Goal: Transaction & Acquisition: Purchase product/service

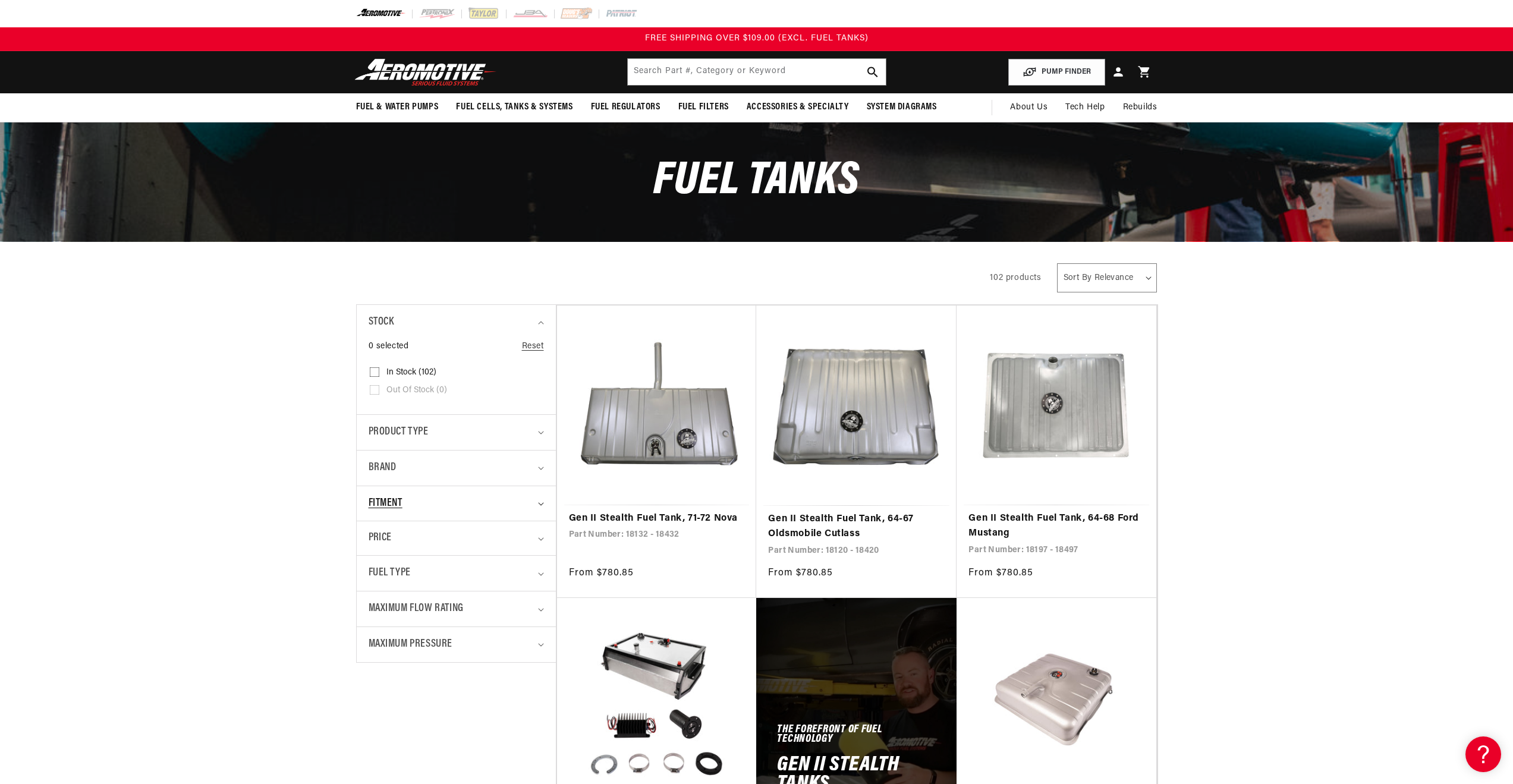
click at [514, 502] on div "Fitment" at bounding box center [451, 504] width 165 height 17
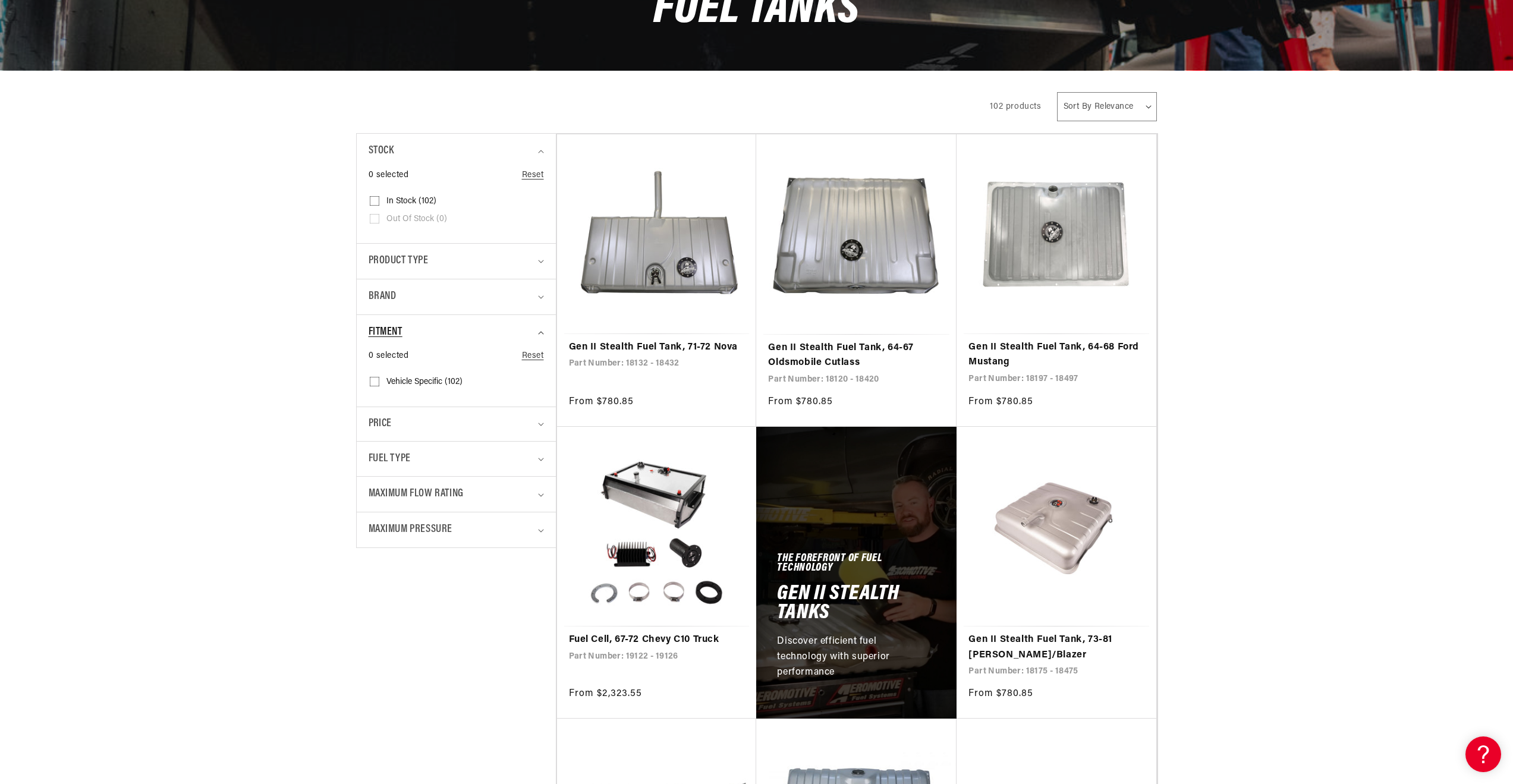
scroll to position [178, 0]
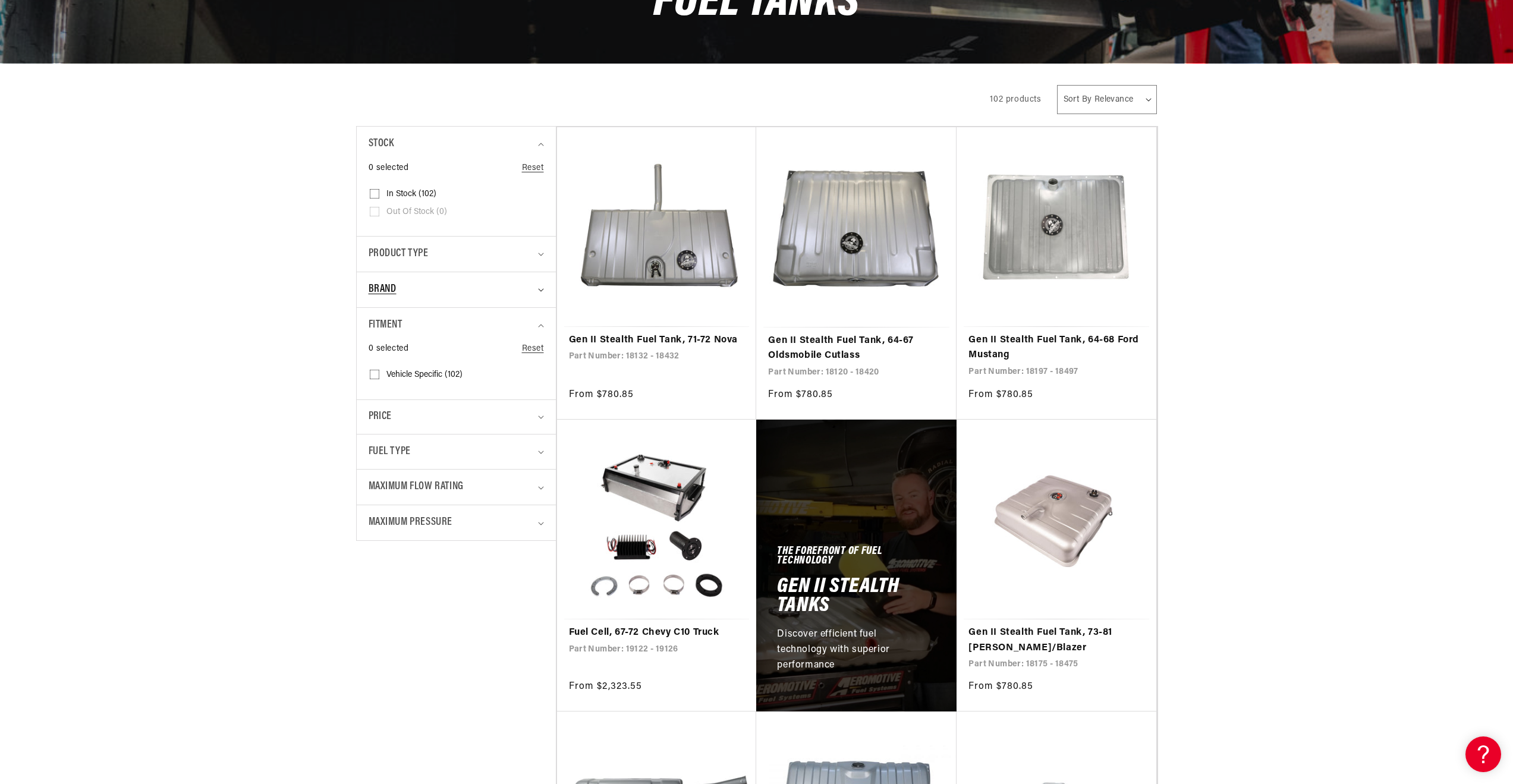
click at [491, 286] on div "Brand" at bounding box center [451, 290] width 165 height 17
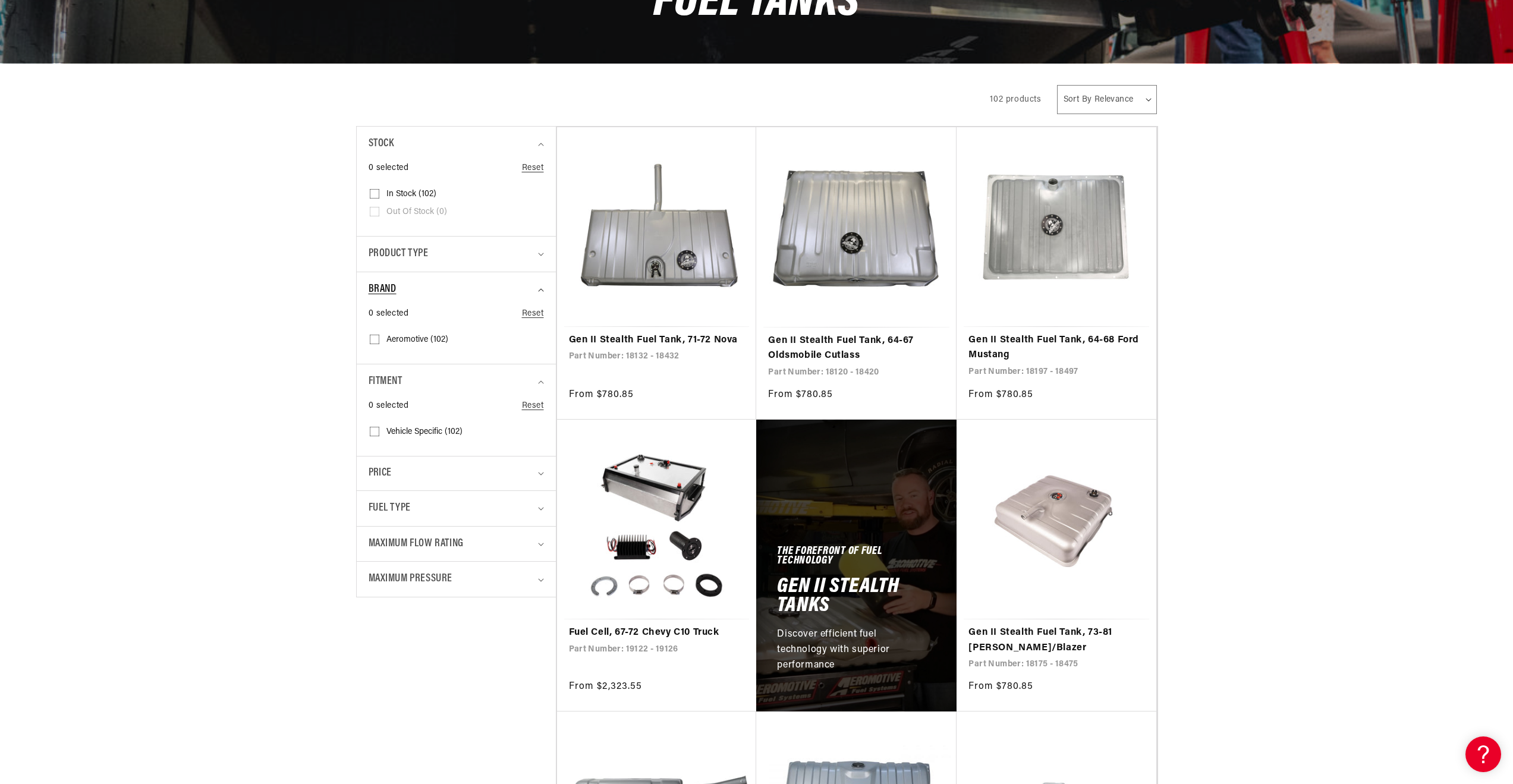
click at [491, 286] on div "Brand" at bounding box center [451, 290] width 165 height 17
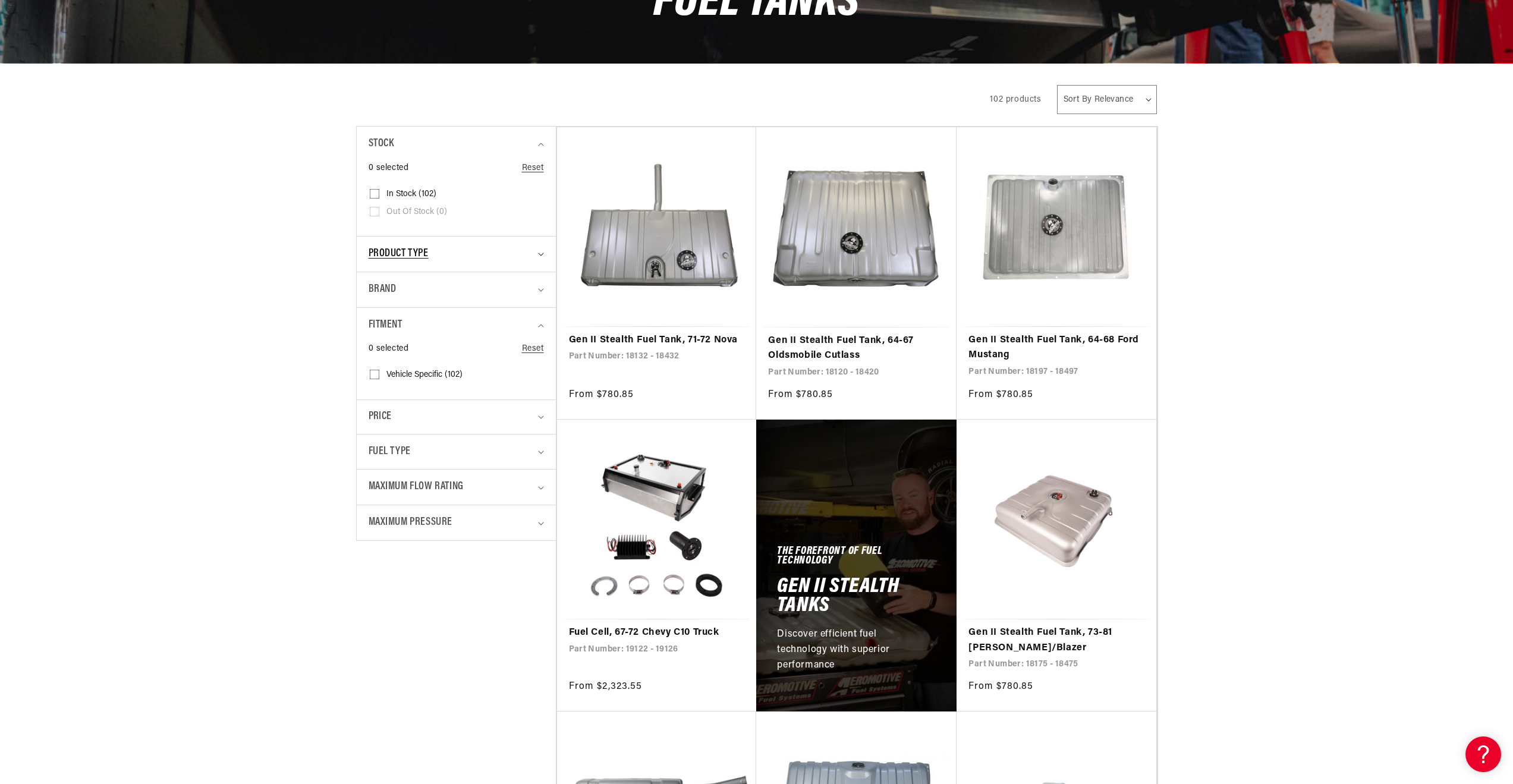
click at [506, 256] on div "Product type" at bounding box center [451, 254] width 165 height 17
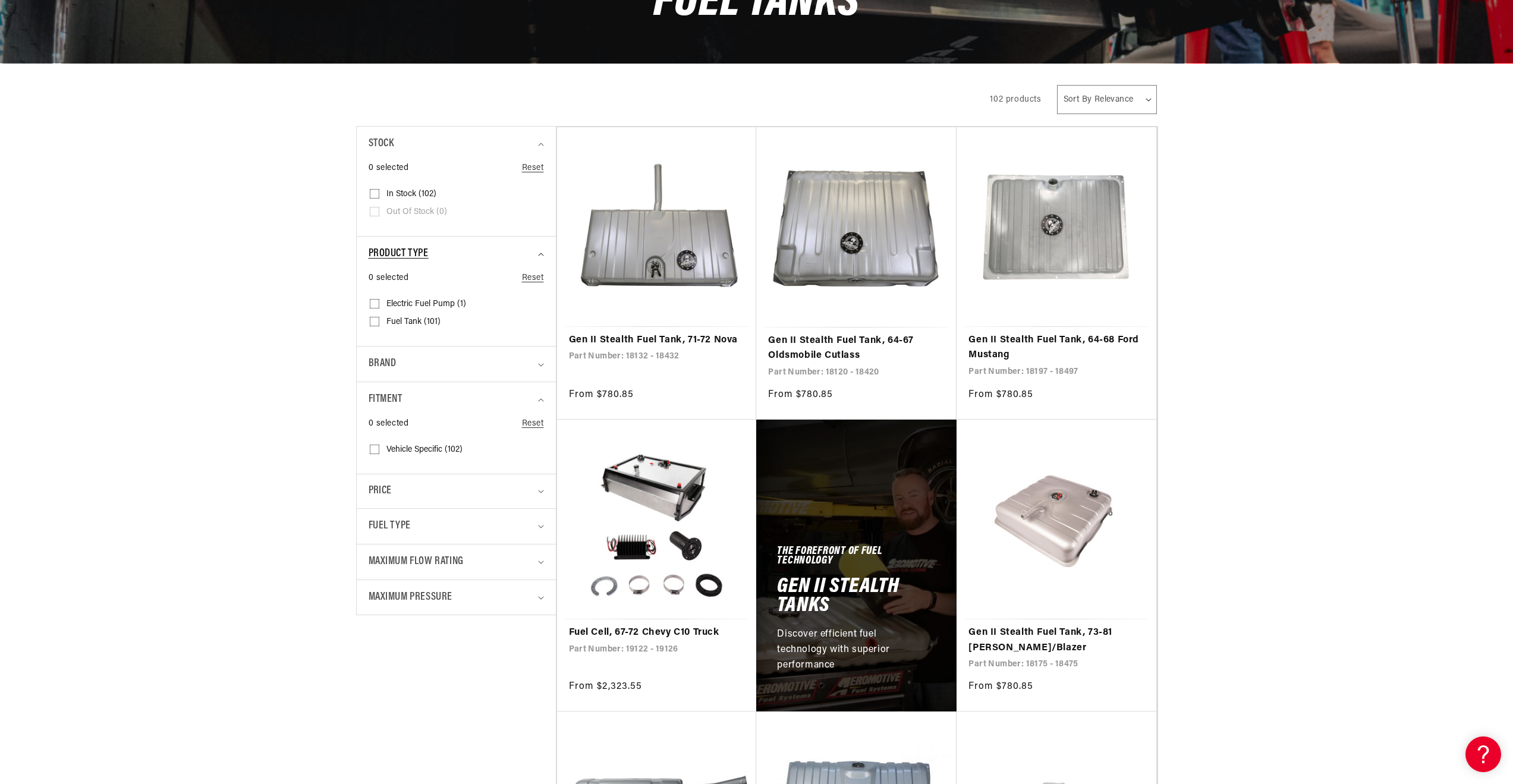
click at [506, 256] on div "Product type" at bounding box center [451, 254] width 165 height 17
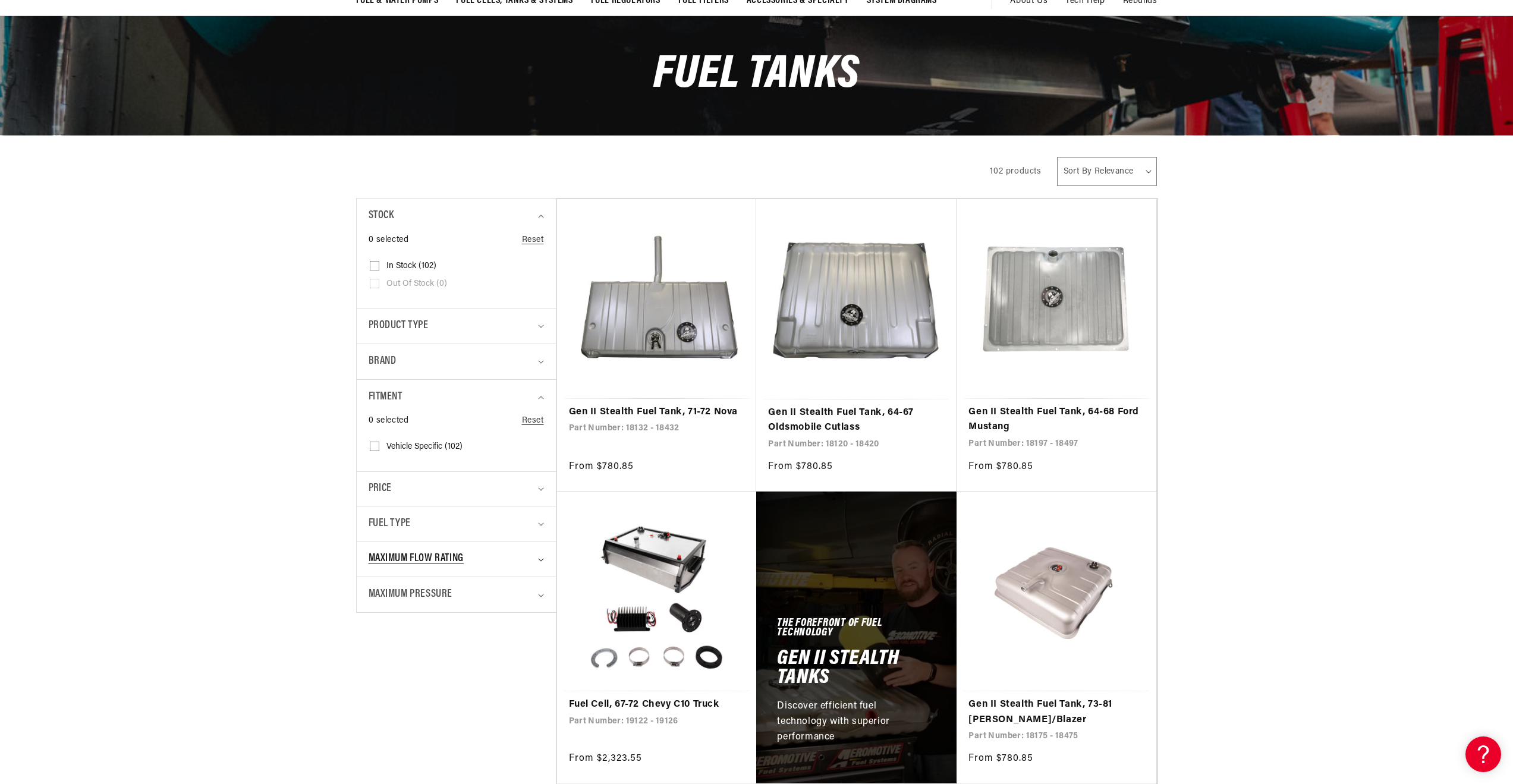
scroll to position [0, 0]
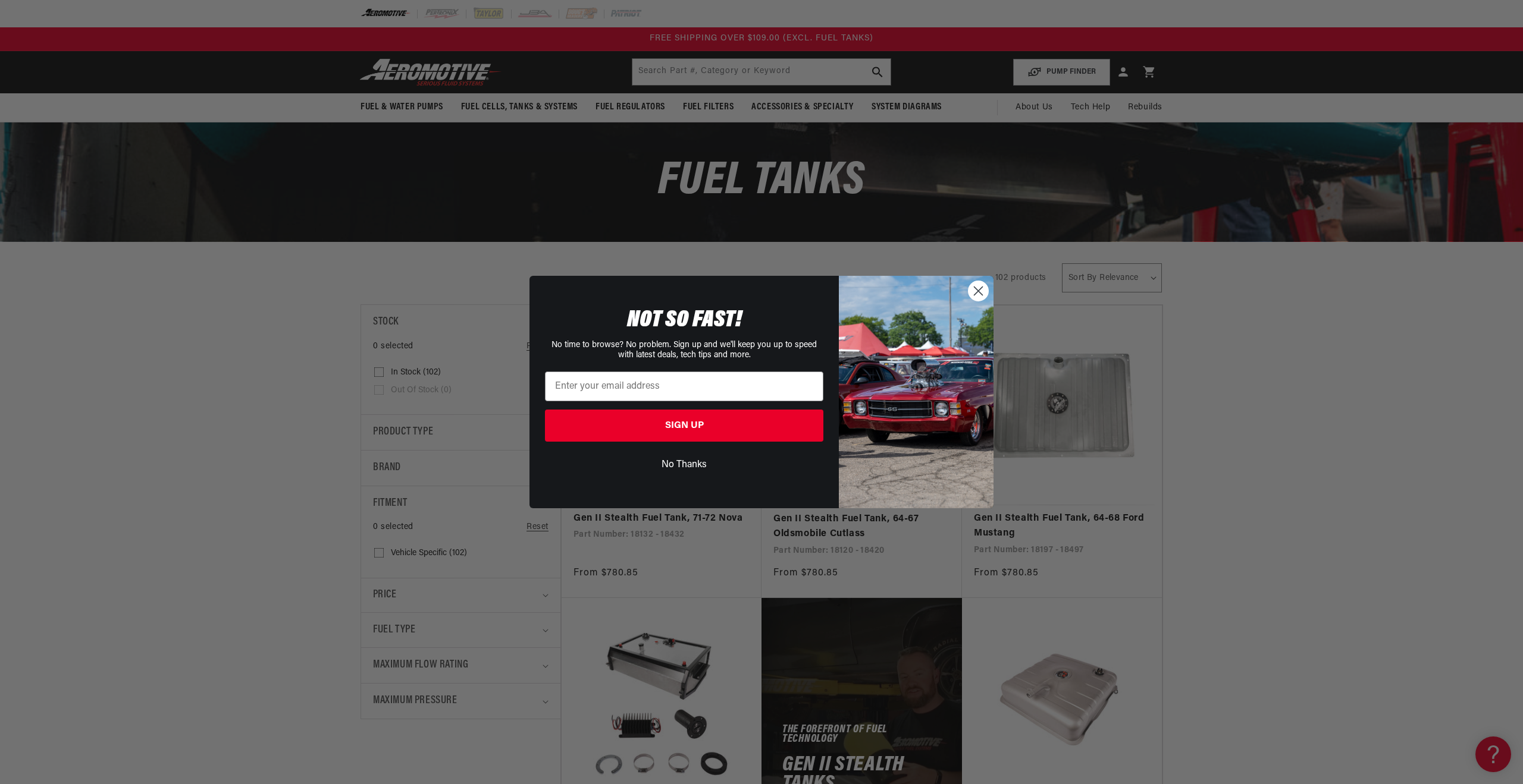
click at [975, 285] on circle "Close dialog" at bounding box center [978, 290] width 19 height 19
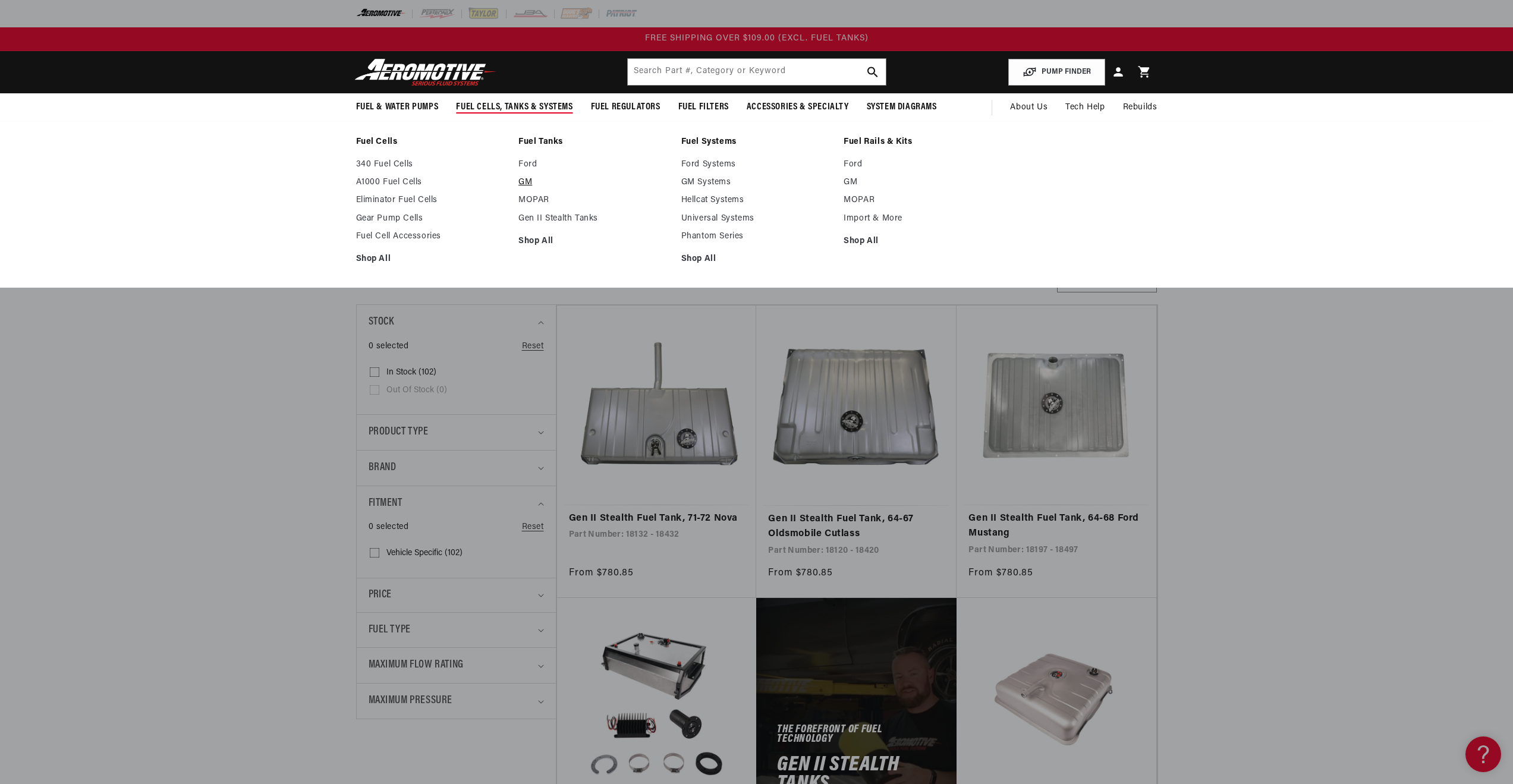
click at [529, 183] on link "GM" at bounding box center [594, 183] width 151 height 11
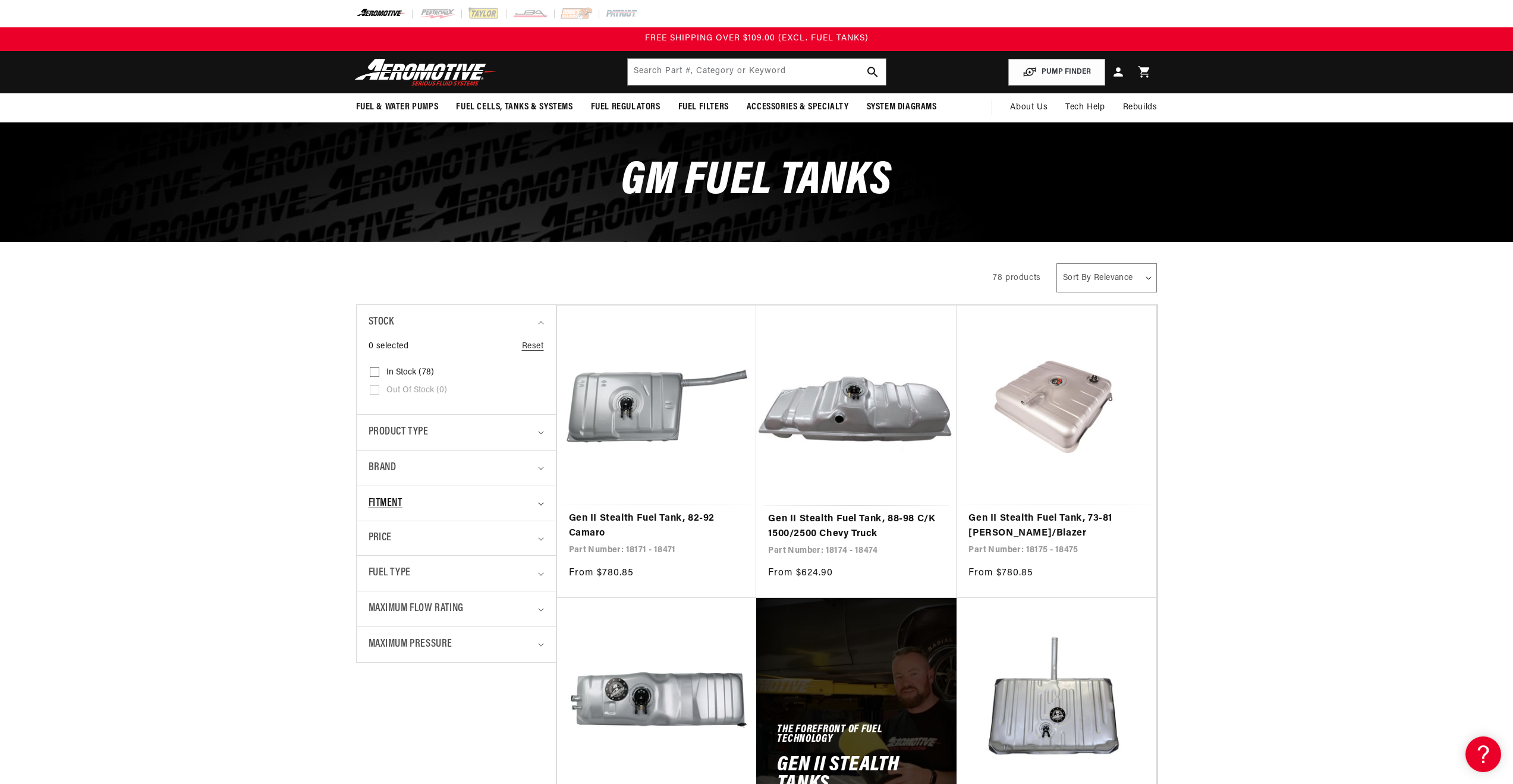
click at [540, 504] on icon "Fitment (0 selected)" at bounding box center [541, 504] width 6 height 4
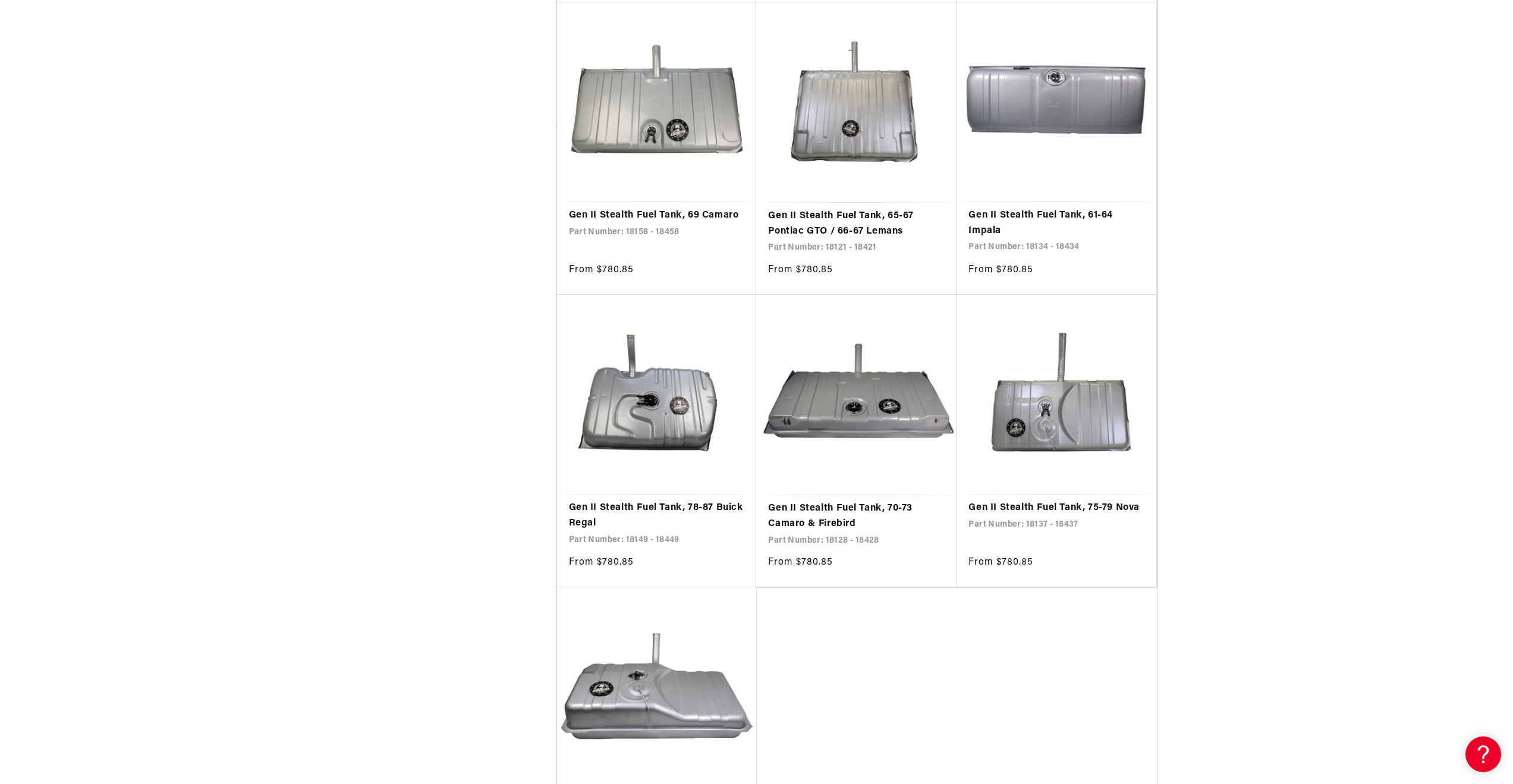
scroll to position [2080, 0]
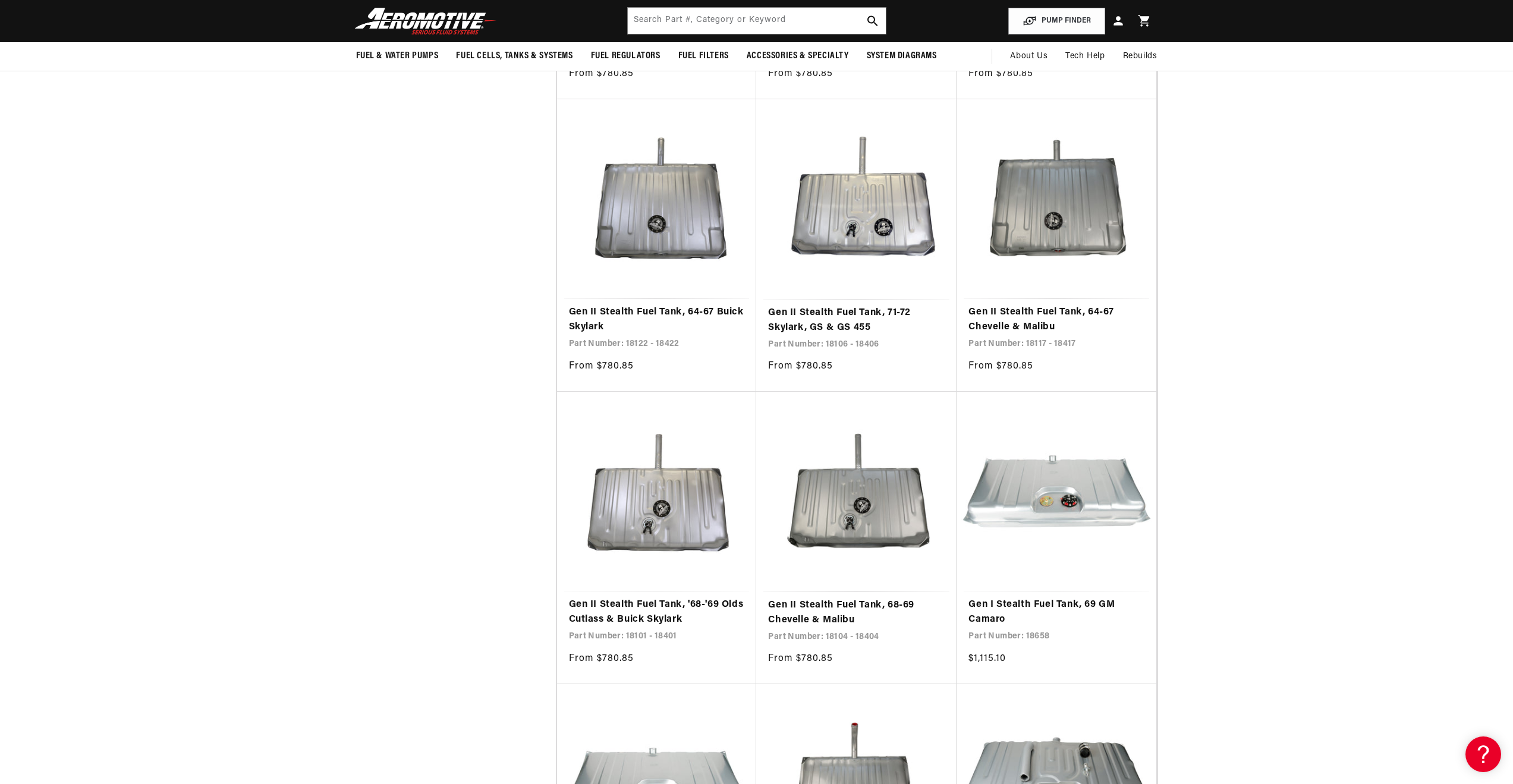
scroll to position [3686, 0]
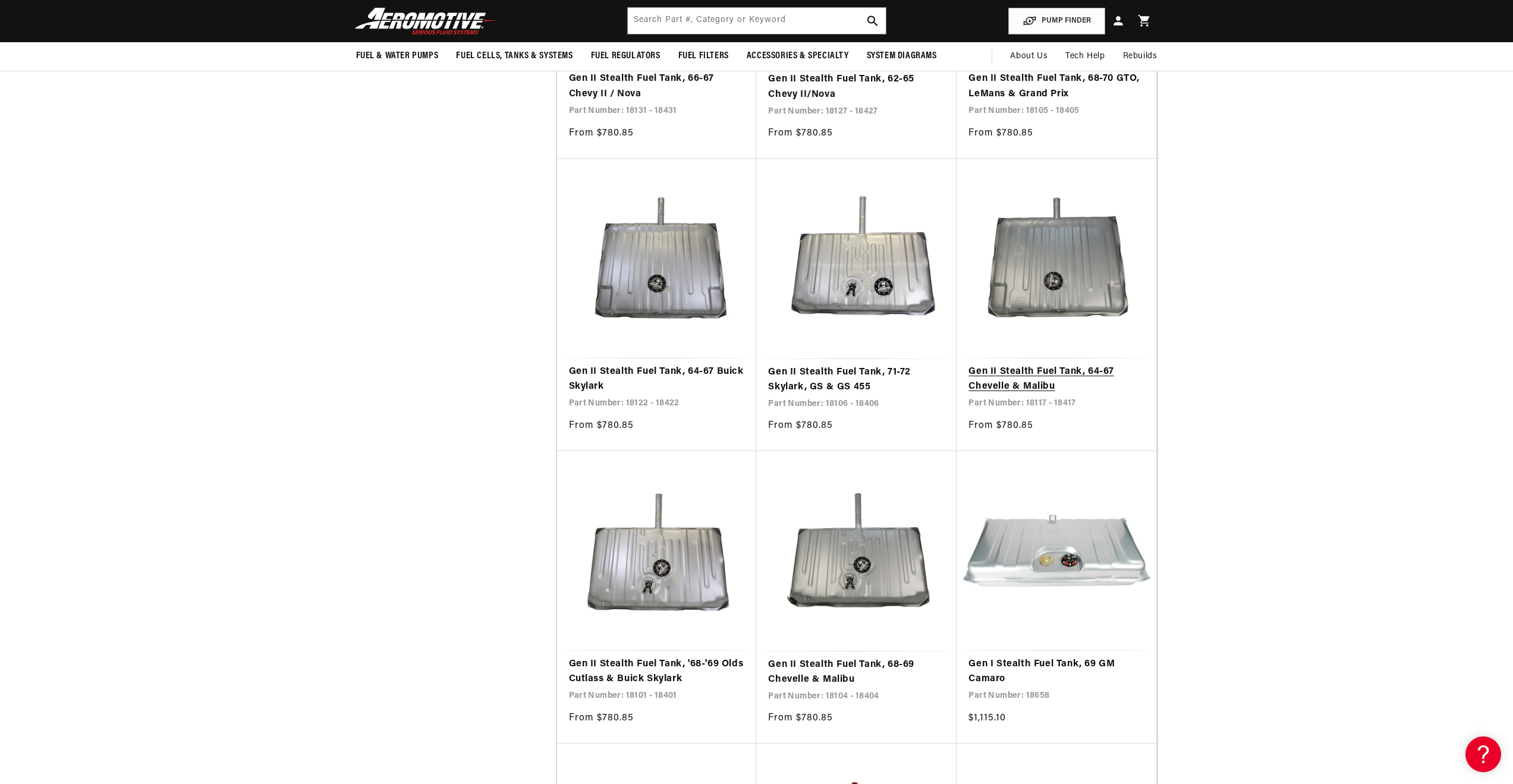
click at [1047, 364] on link "Gen II Stealth Fuel Tank, 64-67 Chevelle & Malibu" at bounding box center [1057, 379] width 176 height 30
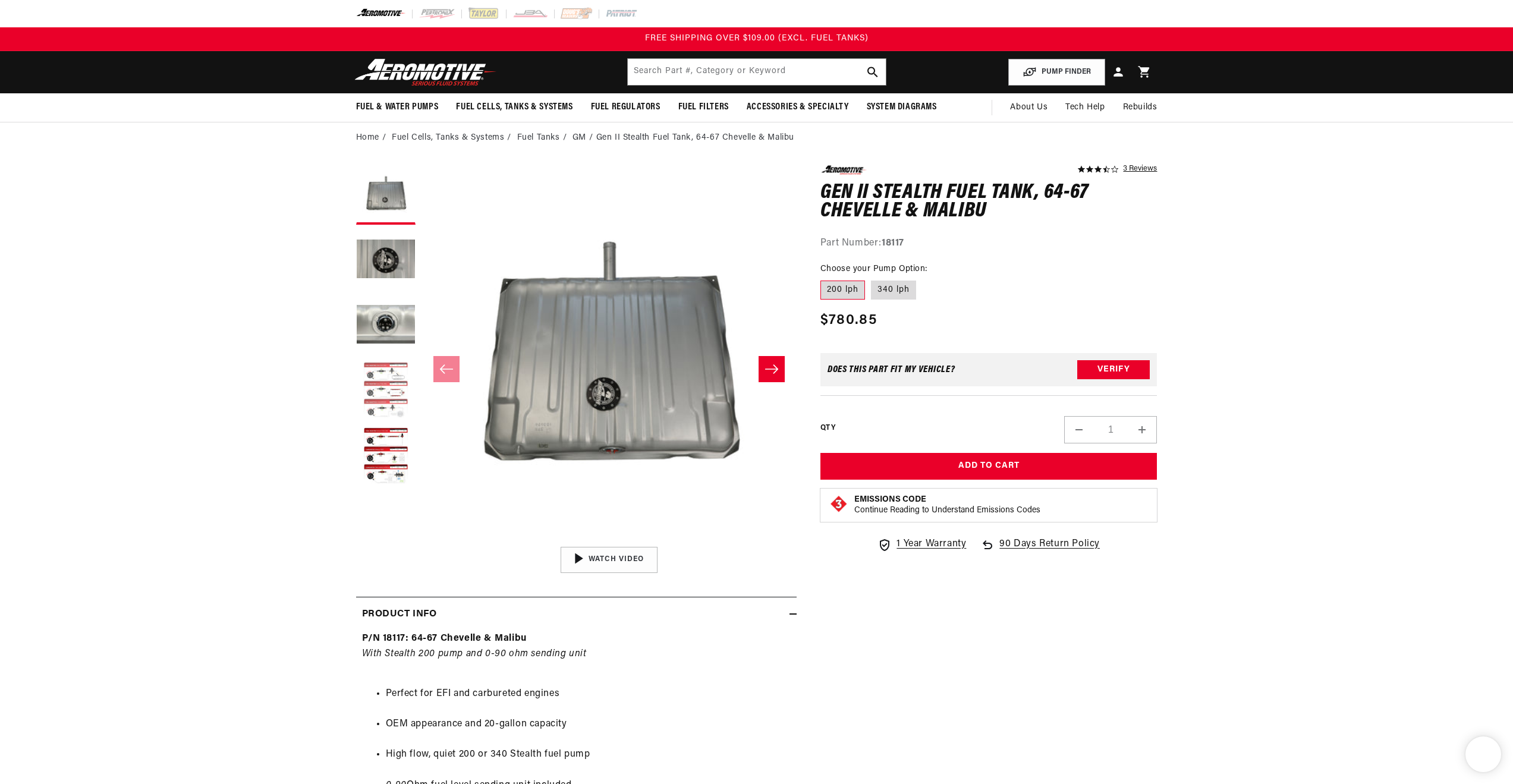
click at [371, 367] on button "Load image 4 in gallery view" at bounding box center [385, 391] width 59 height 59
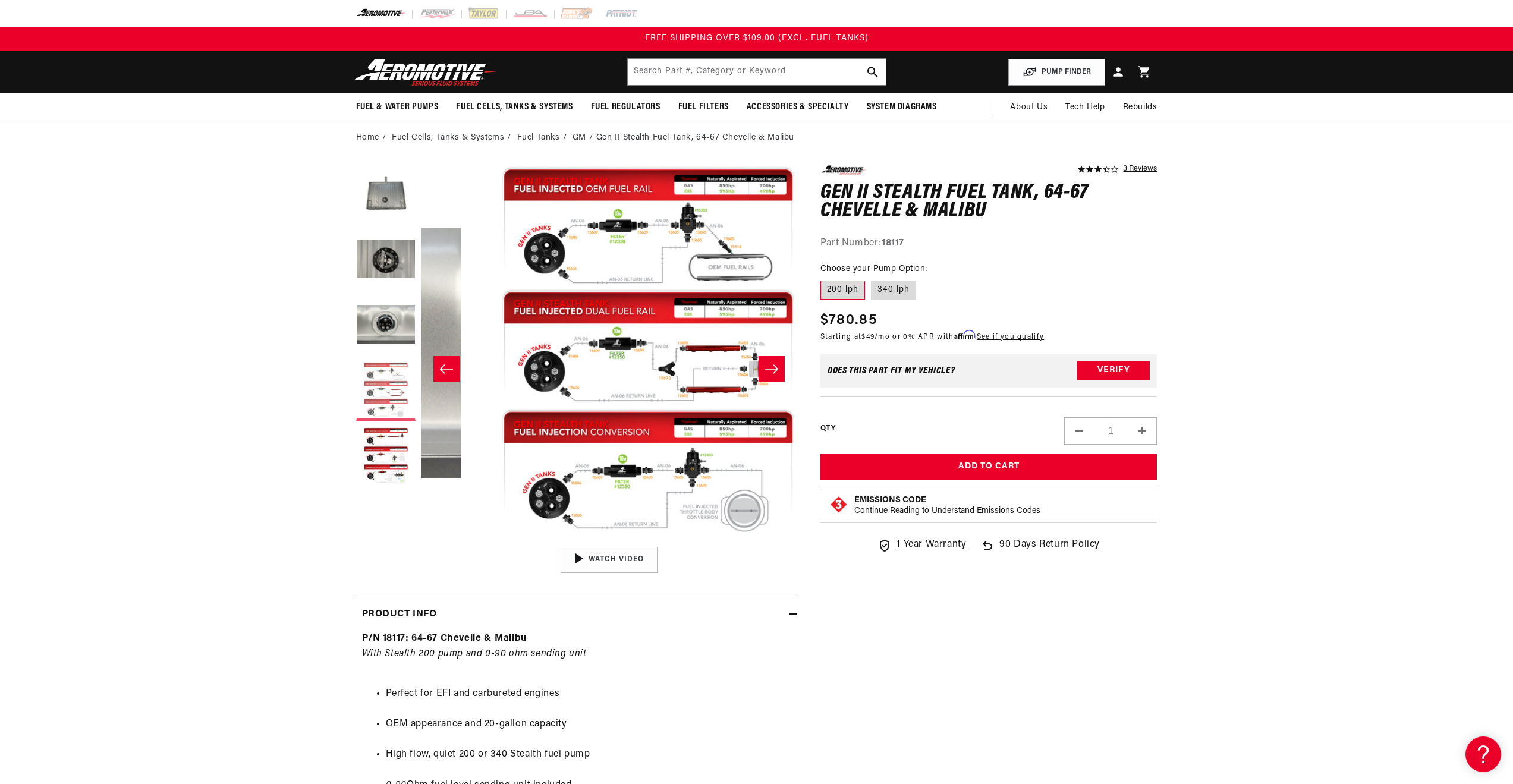
scroll to position [0, 1126]
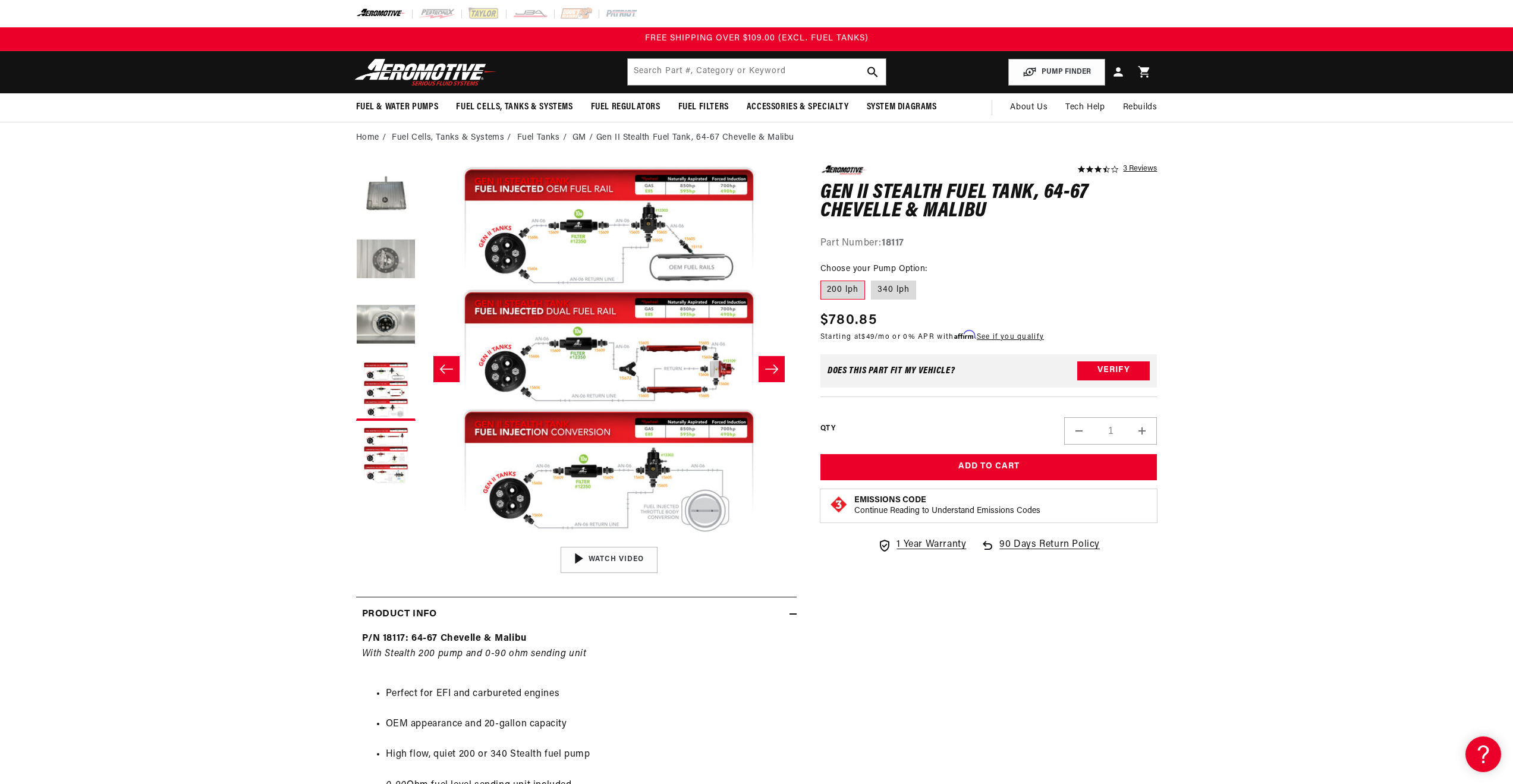
click at [393, 258] on button "Load image 2 in gallery view" at bounding box center [385, 260] width 59 height 59
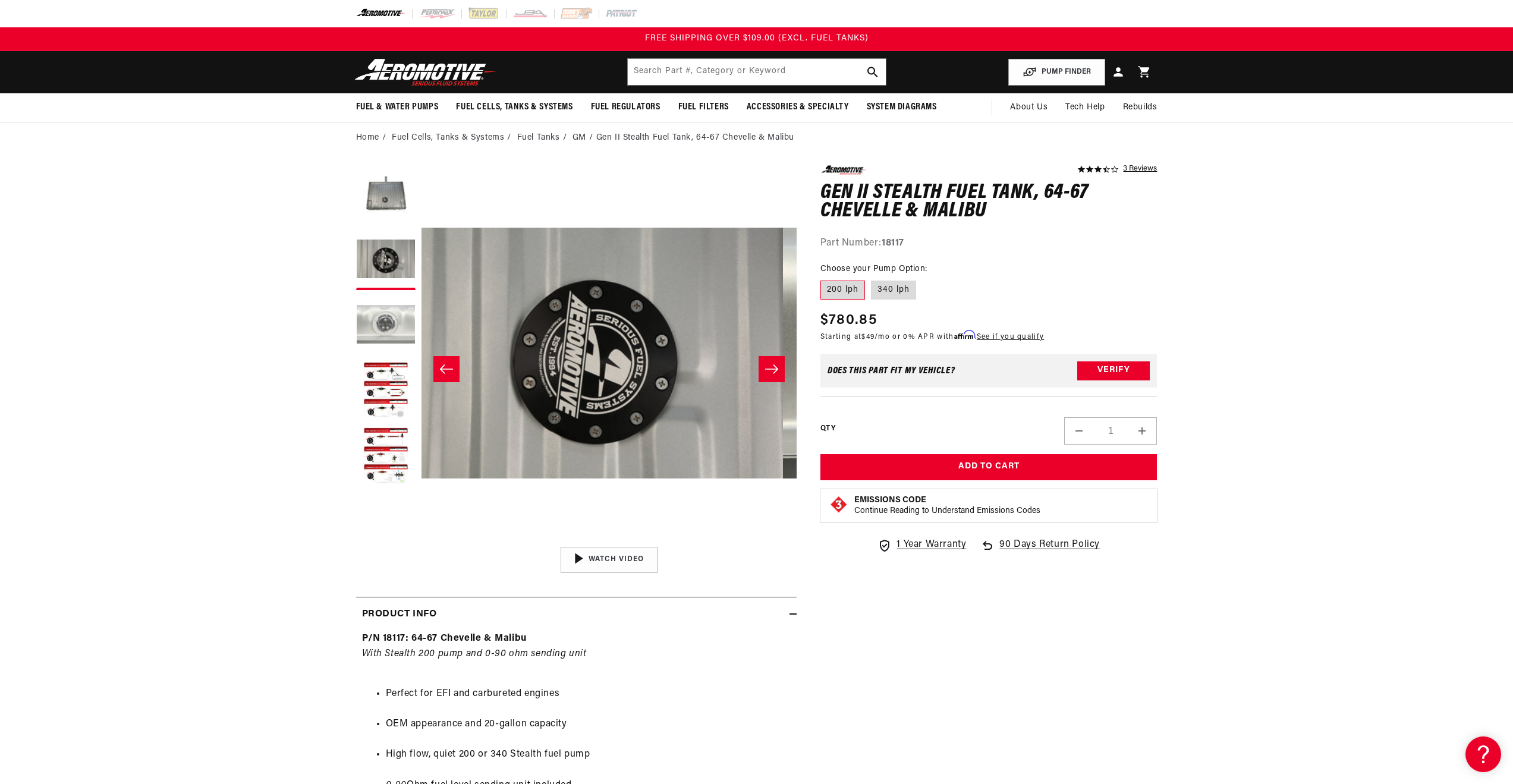
scroll to position [0, 375]
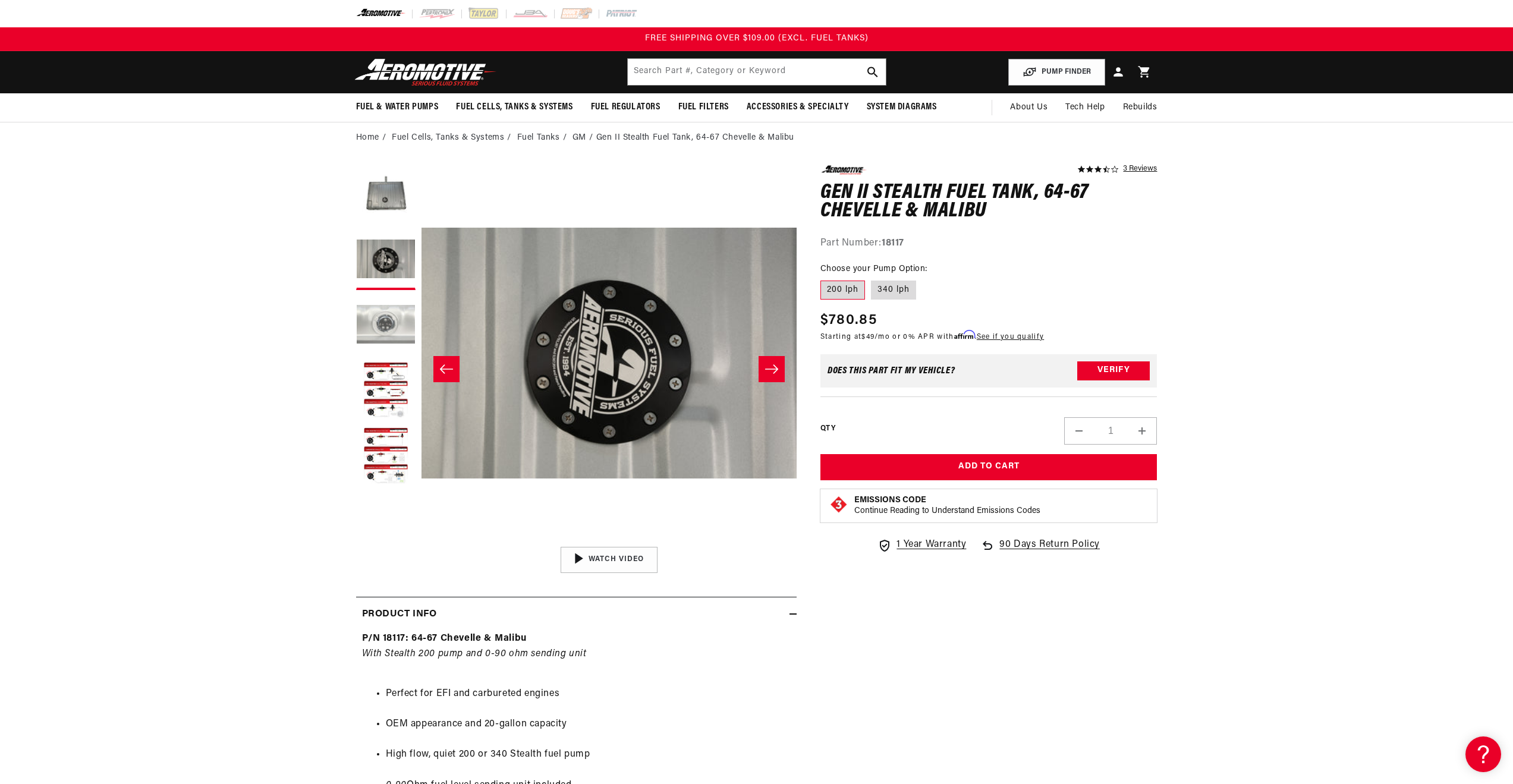
click at [392, 320] on button "Load image 3 in gallery view" at bounding box center [385, 325] width 59 height 59
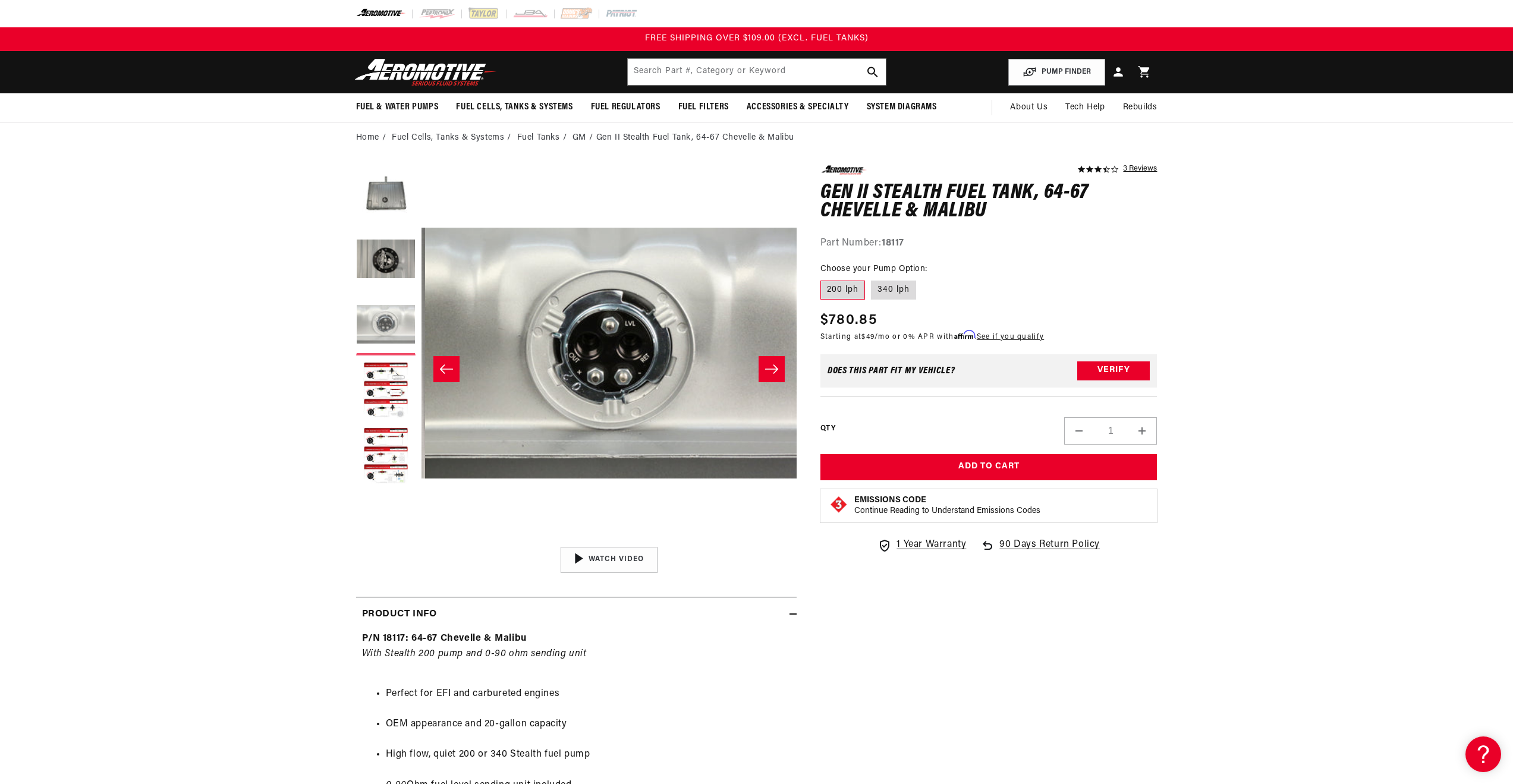
scroll to position [0, 751]
click at [389, 220] on button "Load image 1 in gallery view" at bounding box center [385, 195] width 59 height 59
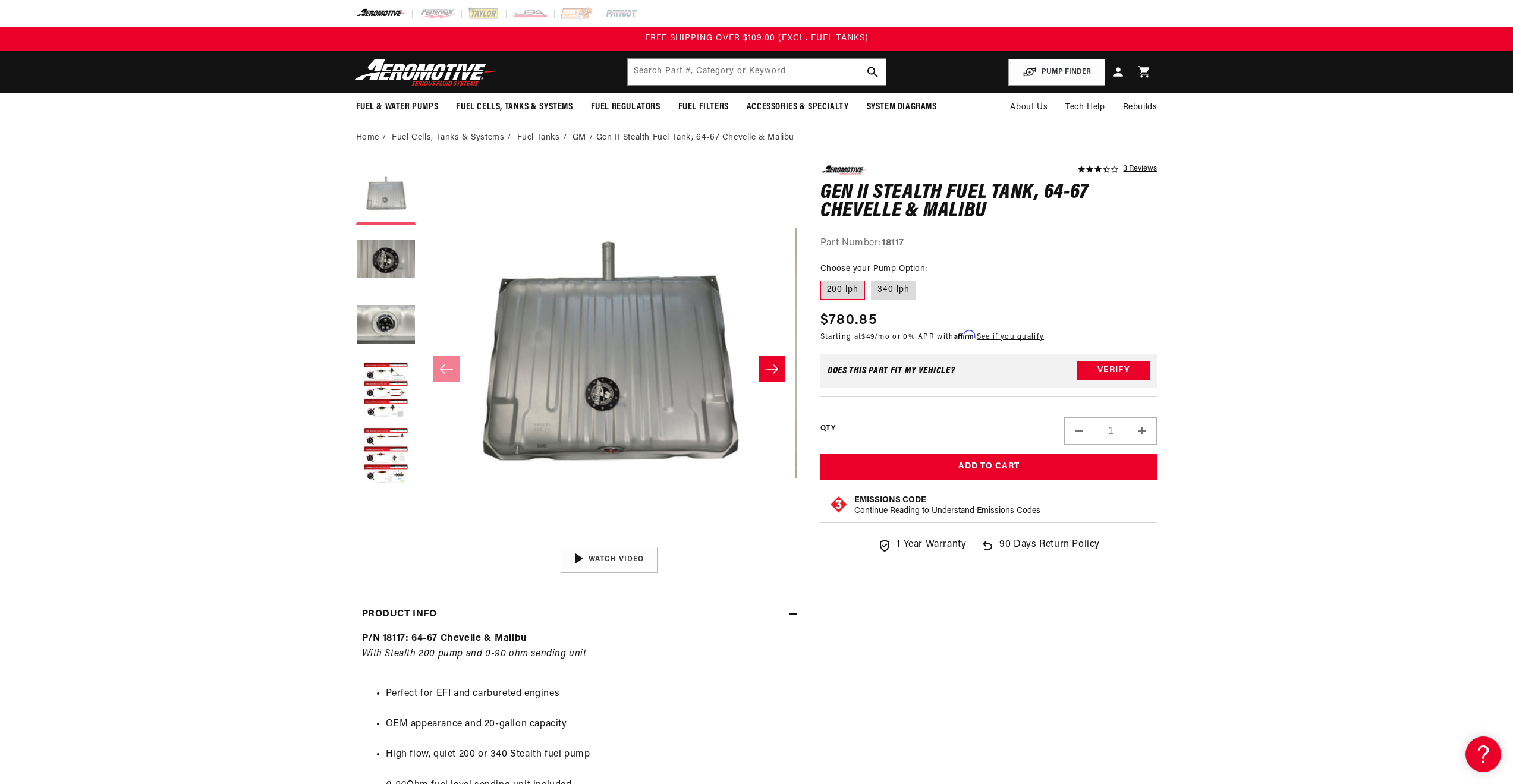
scroll to position [0, 0]
click at [398, 330] on button "Load image 3 in gallery view" at bounding box center [385, 325] width 59 height 59
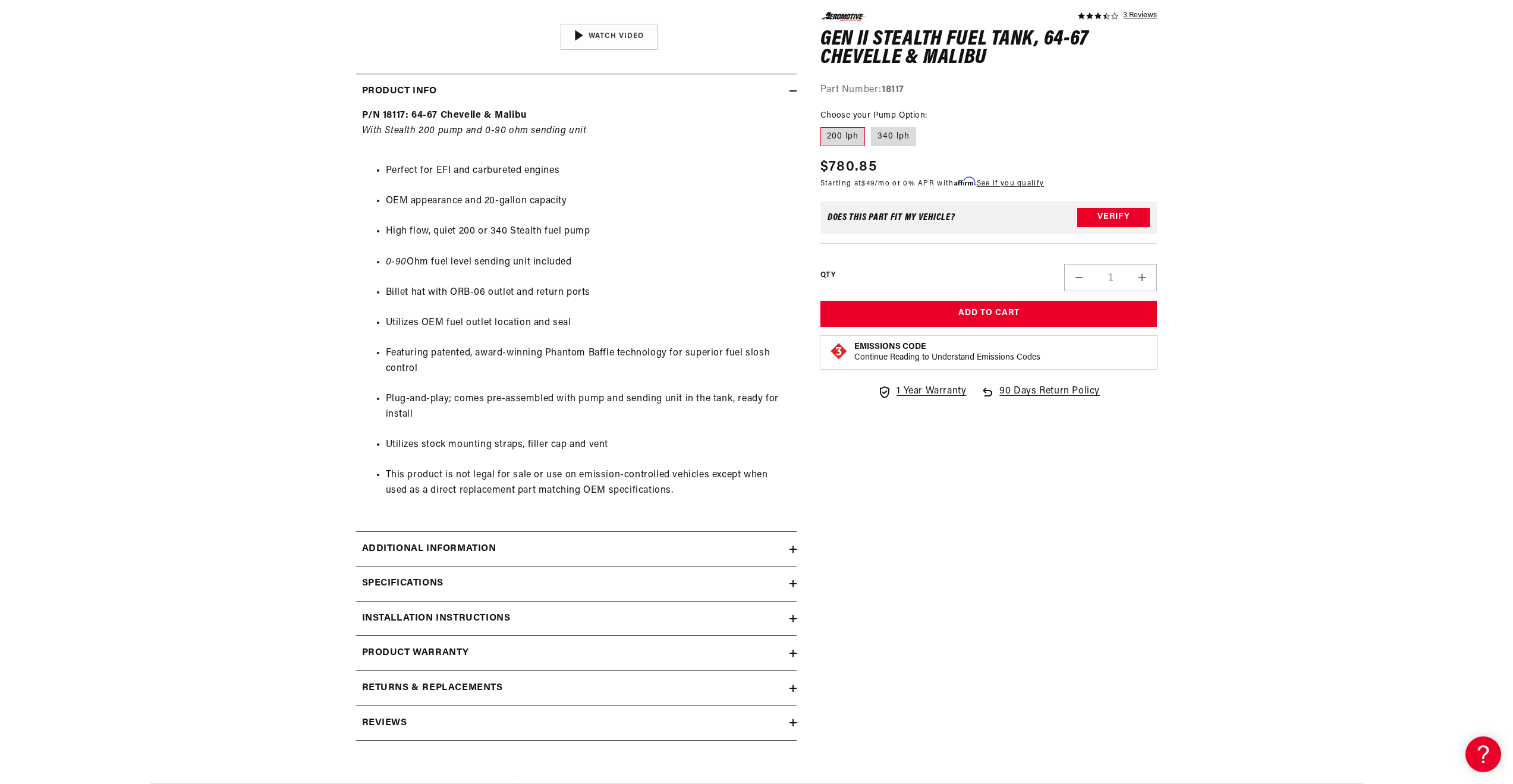
scroll to position [595, 0]
